Goal: Task Accomplishment & Management: Manage account settings

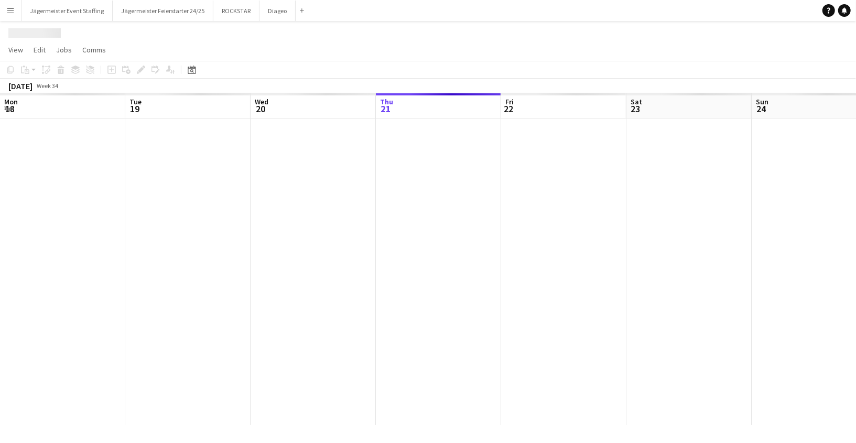
scroll to position [0, 250]
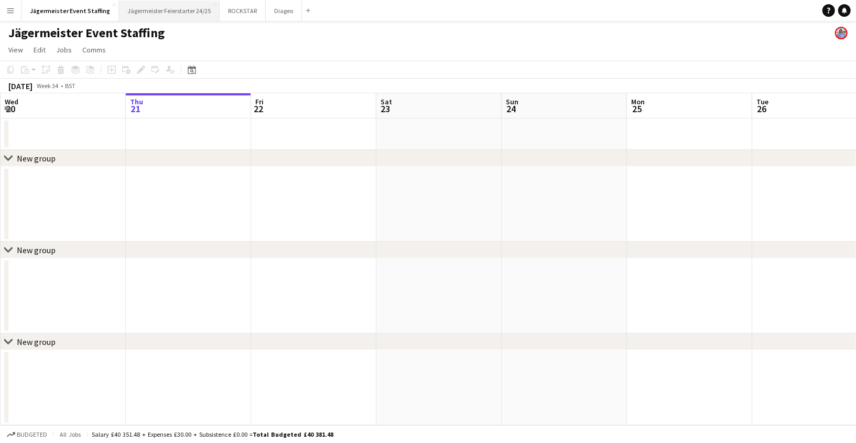
click at [160, 8] on button "Jägermeister Feierstarter 24/25 Close" at bounding box center [169, 11] width 101 height 20
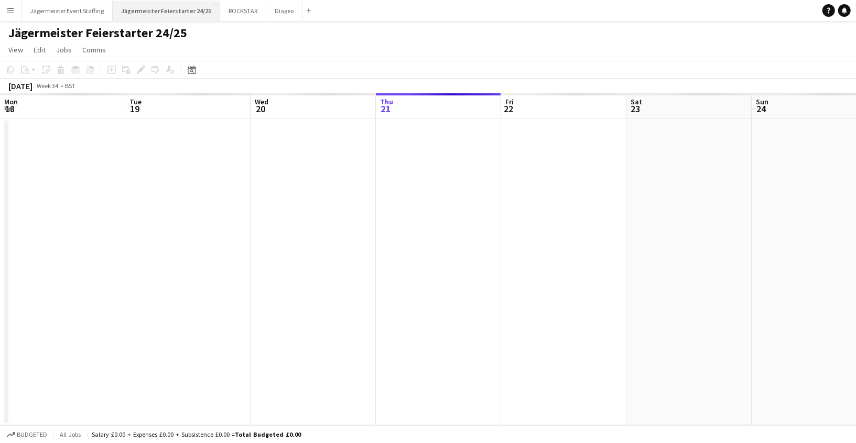
scroll to position [0, 250]
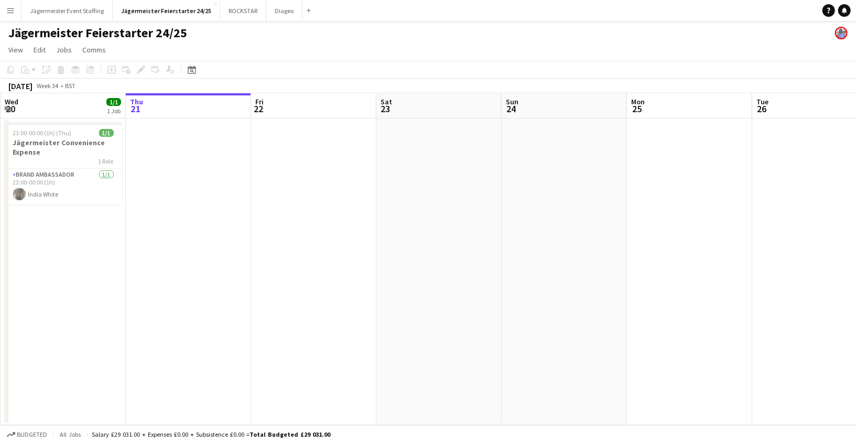
click at [13, 12] on app-icon "Menu" at bounding box center [10, 10] width 8 height 8
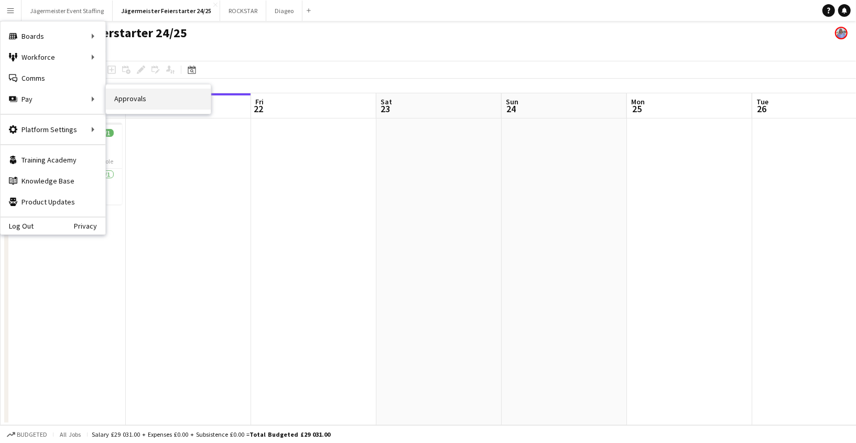
click at [123, 100] on link "Approvals" at bounding box center [158, 99] width 105 height 21
